Goal: Transaction & Acquisition: Purchase product/service

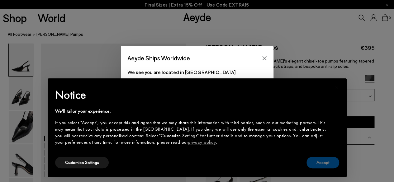
click at [325, 165] on button "Accept" at bounding box center [323, 163] width 33 height 12
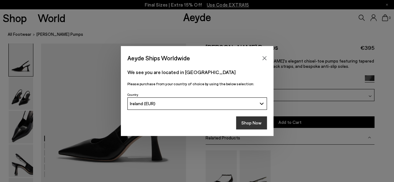
click at [254, 121] on button "Shop Now" at bounding box center [251, 123] width 31 height 13
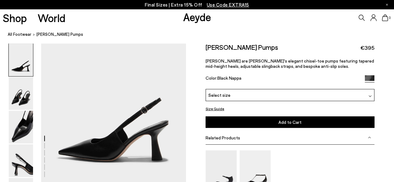
click at [371, 95] on img at bounding box center [370, 96] width 3 height 3
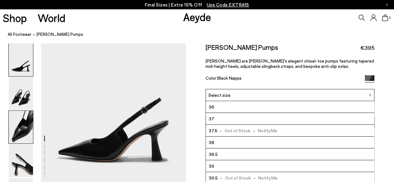
click at [18, 134] on img at bounding box center [21, 127] width 24 height 33
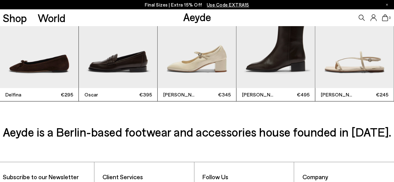
scroll to position [1194, 0]
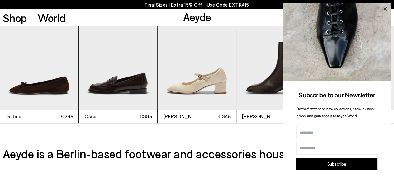
click at [386, 10] on icon at bounding box center [385, 8] width 3 height 3
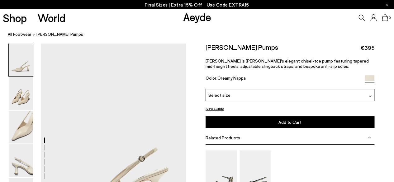
click at [372, 94] on div "Select size" at bounding box center [290, 95] width 169 height 12
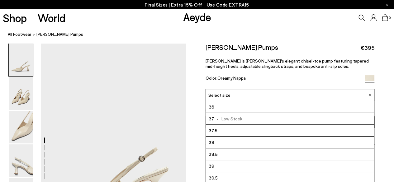
drag, startPoint x: 373, startPoint y: 116, endPoint x: 373, endPoint y: 137, distance: 20.9
click at [376, 143] on div "Size Guide Shoes Belt Our shoes come in European sizing. The easiest way to mea…" at bounding box center [290, 143] width 208 height 201
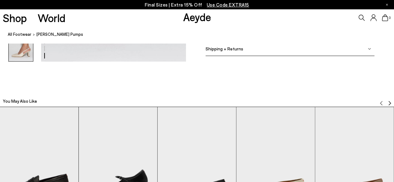
scroll to position [1241, 0]
